Goal: Book appointment/travel/reservation

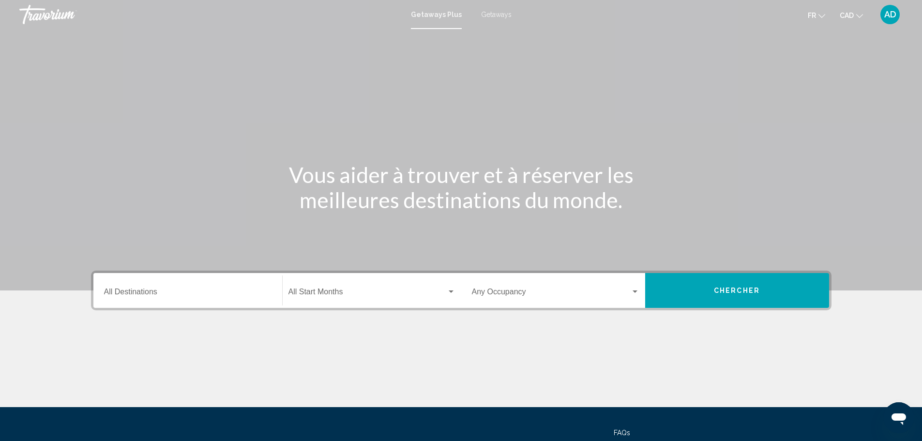
click at [166, 292] on input "Destination All Destinations" at bounding box center [187, 293] width 167 height 9
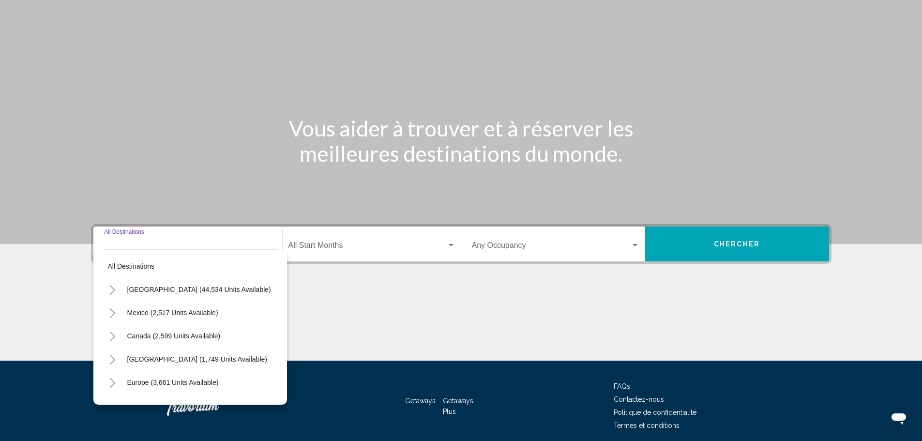
scroll to position [85, 0]
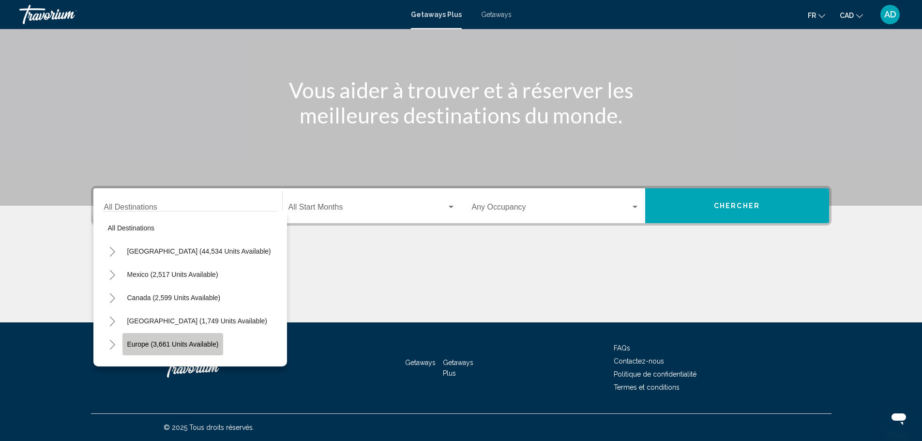
click at [176, 340] on span "Europe (3,661 units available)" at bounding box center [172, 344] width 91 height 8
type input "**********"
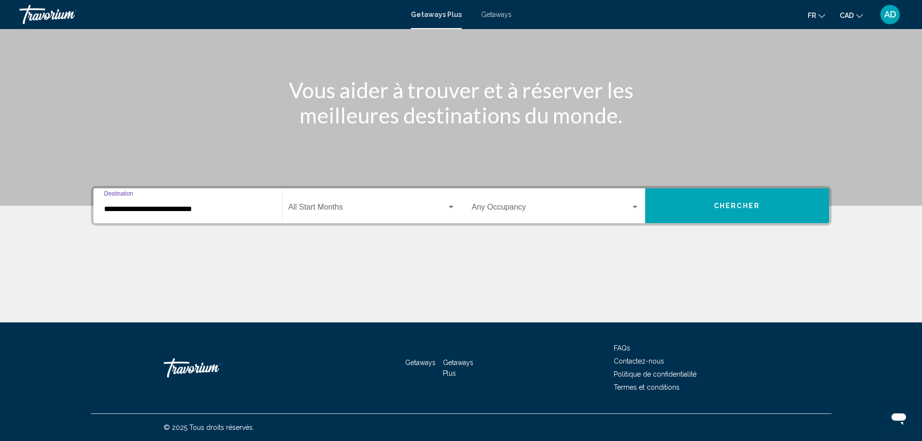
click at [313, 208] on span "Search widget" at bounding box center [367, 209] width 158 height 9
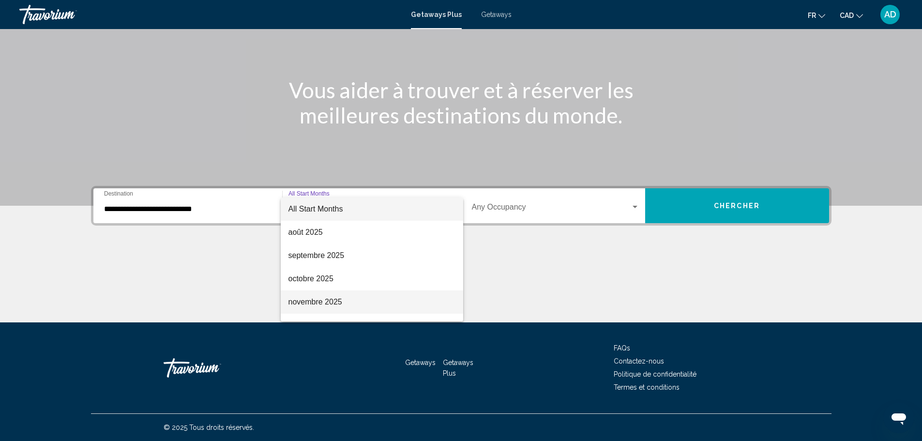
click at [318, 297] on span "novembre 2025" at bounding box center [371, 301] width 167 height 23
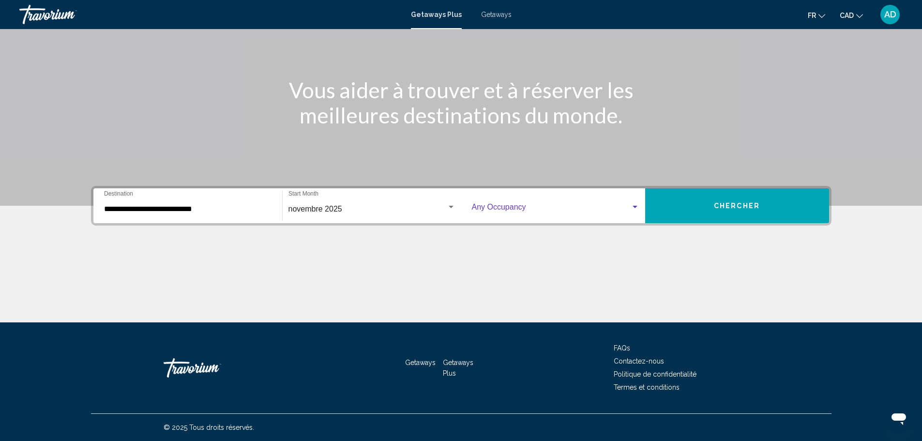
click at [631, 208] on div "Search widget" at bounding box center [635, 207] width 9 height 8
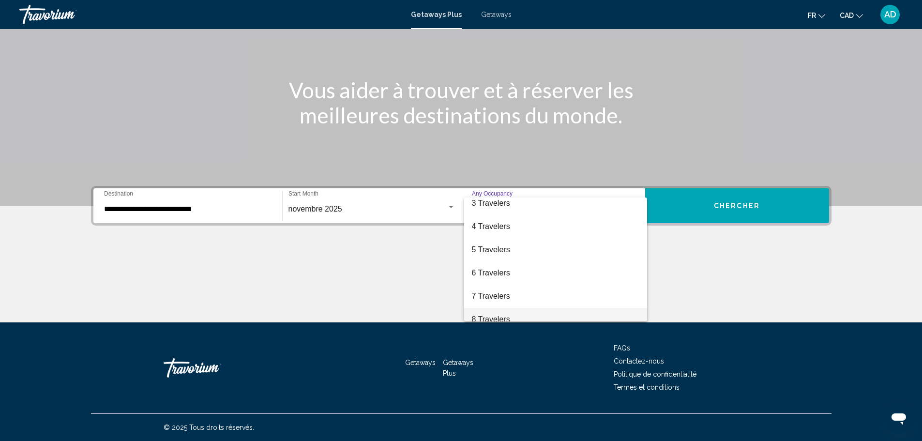
scroll to position [108, 0]
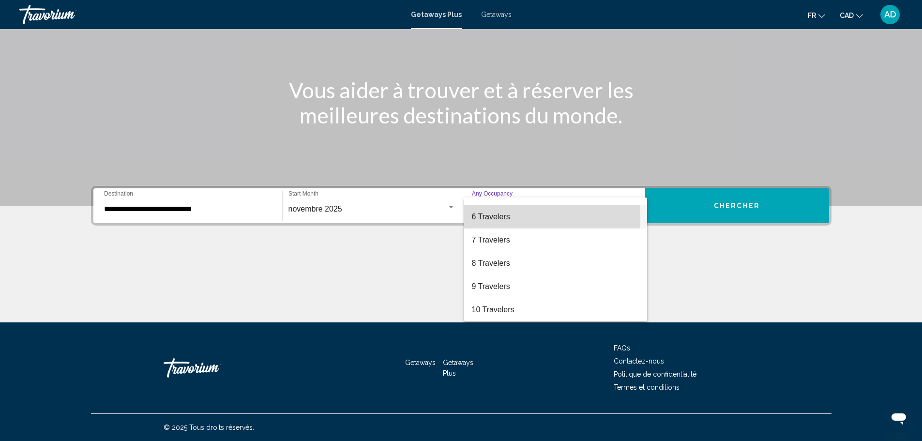
click at [498, 215] on span "6 Travelers" at bounding box center [555, 216] width 167 height 23
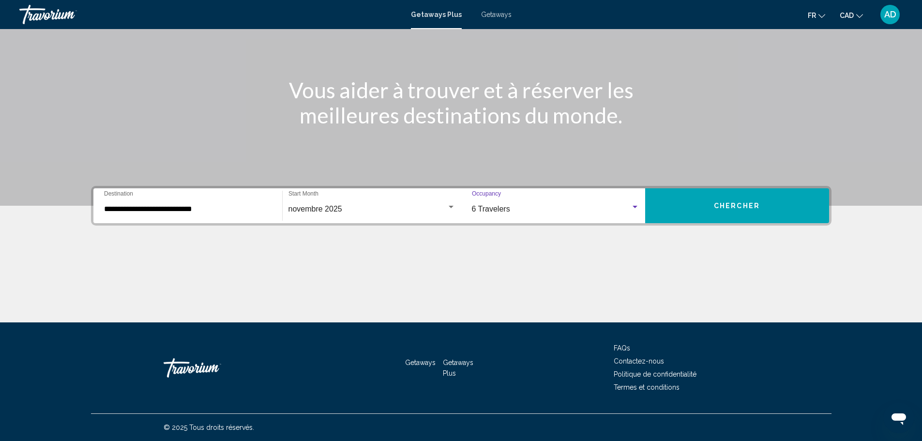
click at [722, 208] on span "Chercher" at bounding box center [737, 206] width 46 height 8
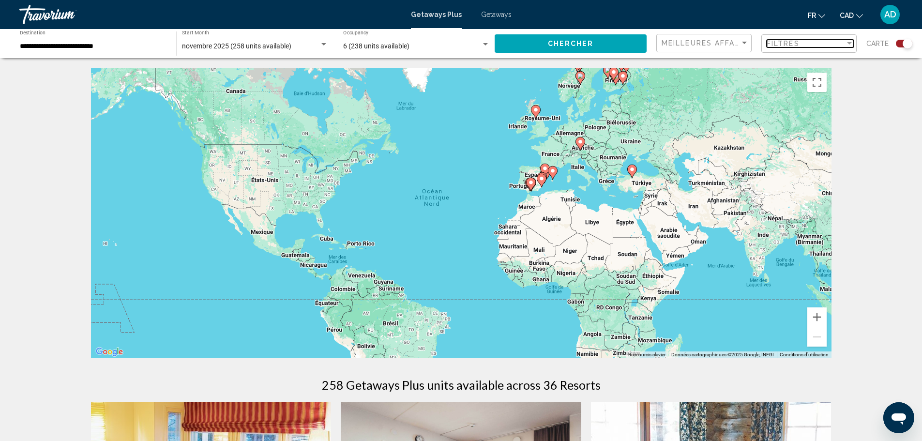
click at [849, 42] on div "Filter" at bounding box center [849, 44] width 9 height 8
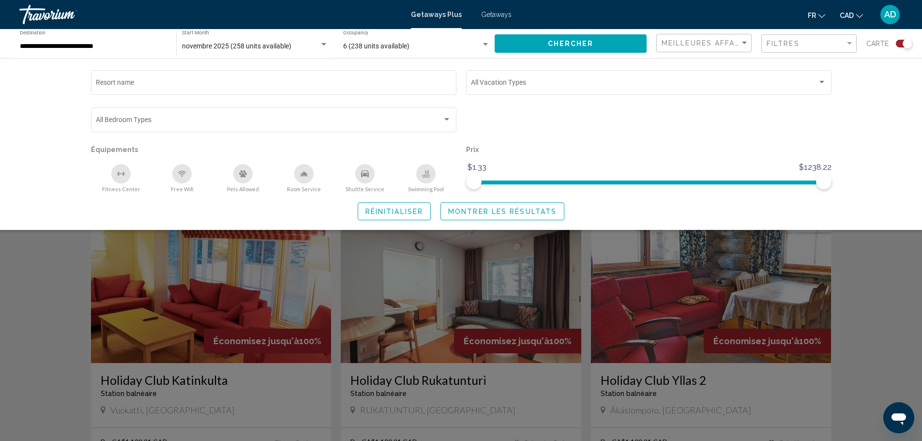
click at [870, 274] on div "Search widget" at bounding box center [461, 293] width 922 height 296
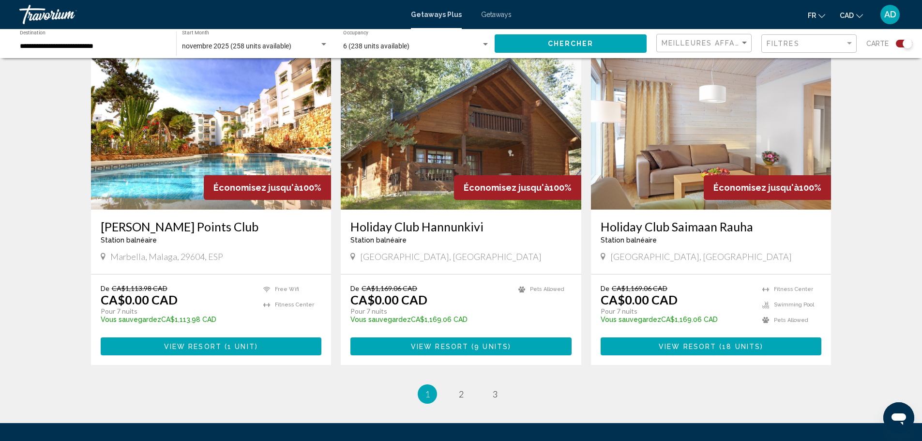
scroll to position [1403, 0]
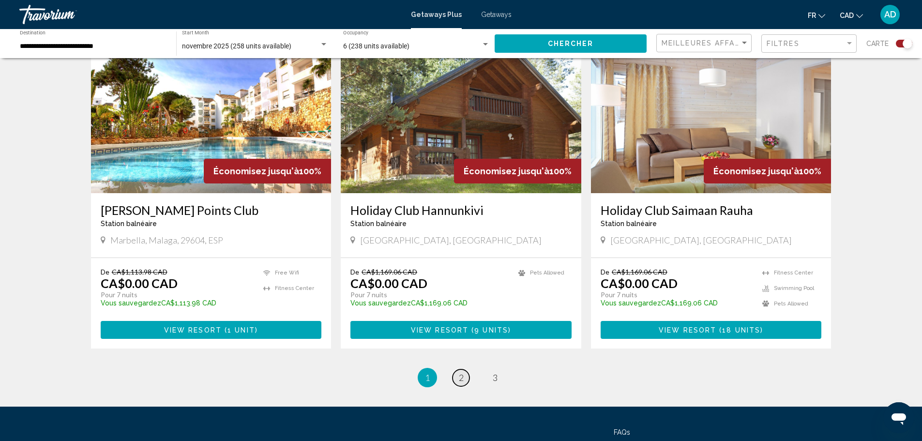
click at [461, 372] on span "2" at bounding box center [461, 377] width 5 height 11
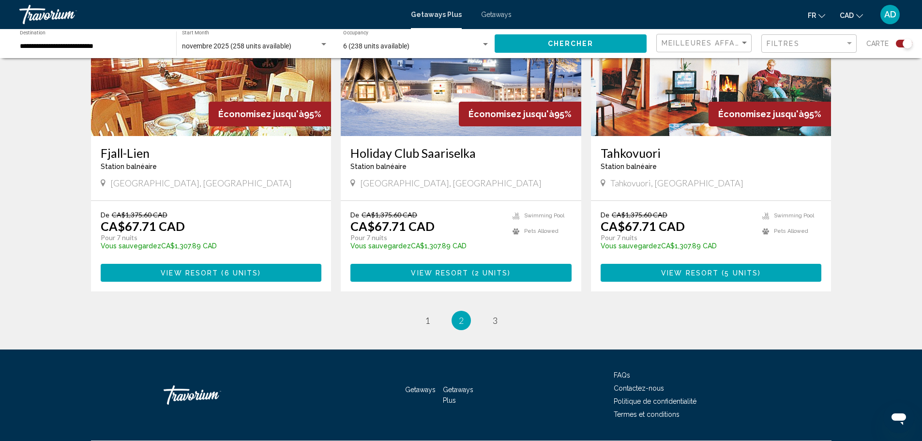
scroll to position [1437, 0]
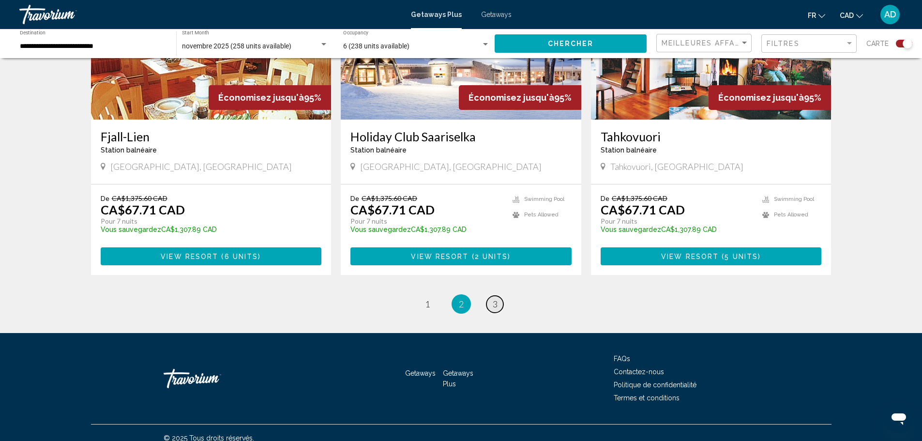
click at [493, 299] on span "3" at bounding box center [495, 304] width 5 height 11
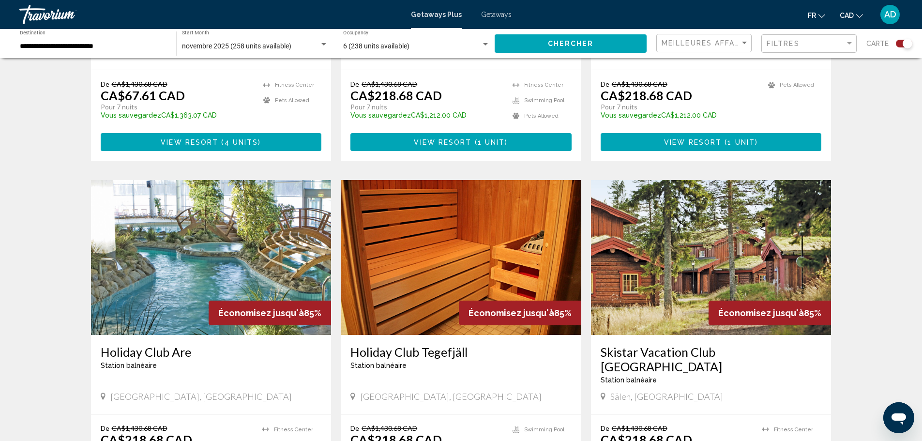
scroll to position [603, 0]
